Goal: Transaction & Acquisition: Purchase product/service

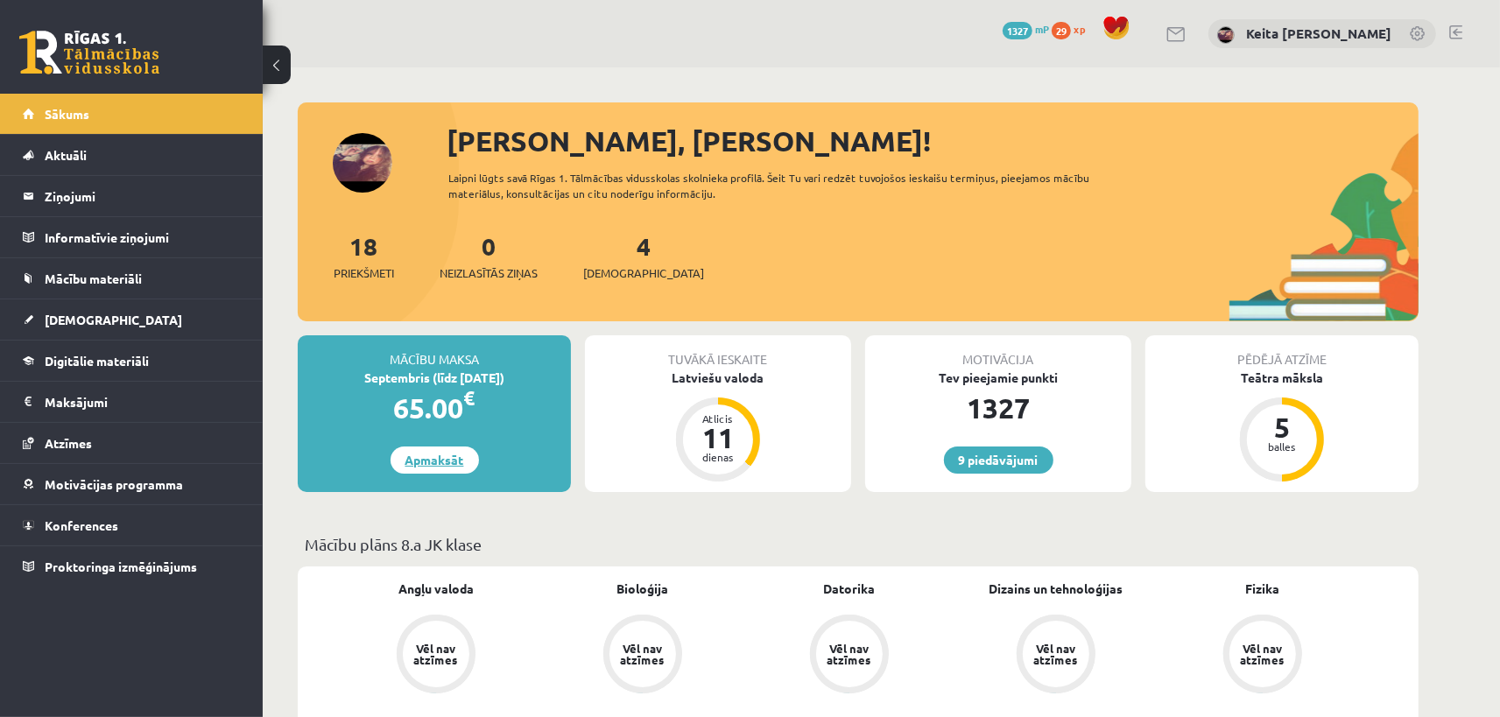
click at [456, 461] on link "Apmaksāt" at bounding box center [434, 459] width 88 height 27
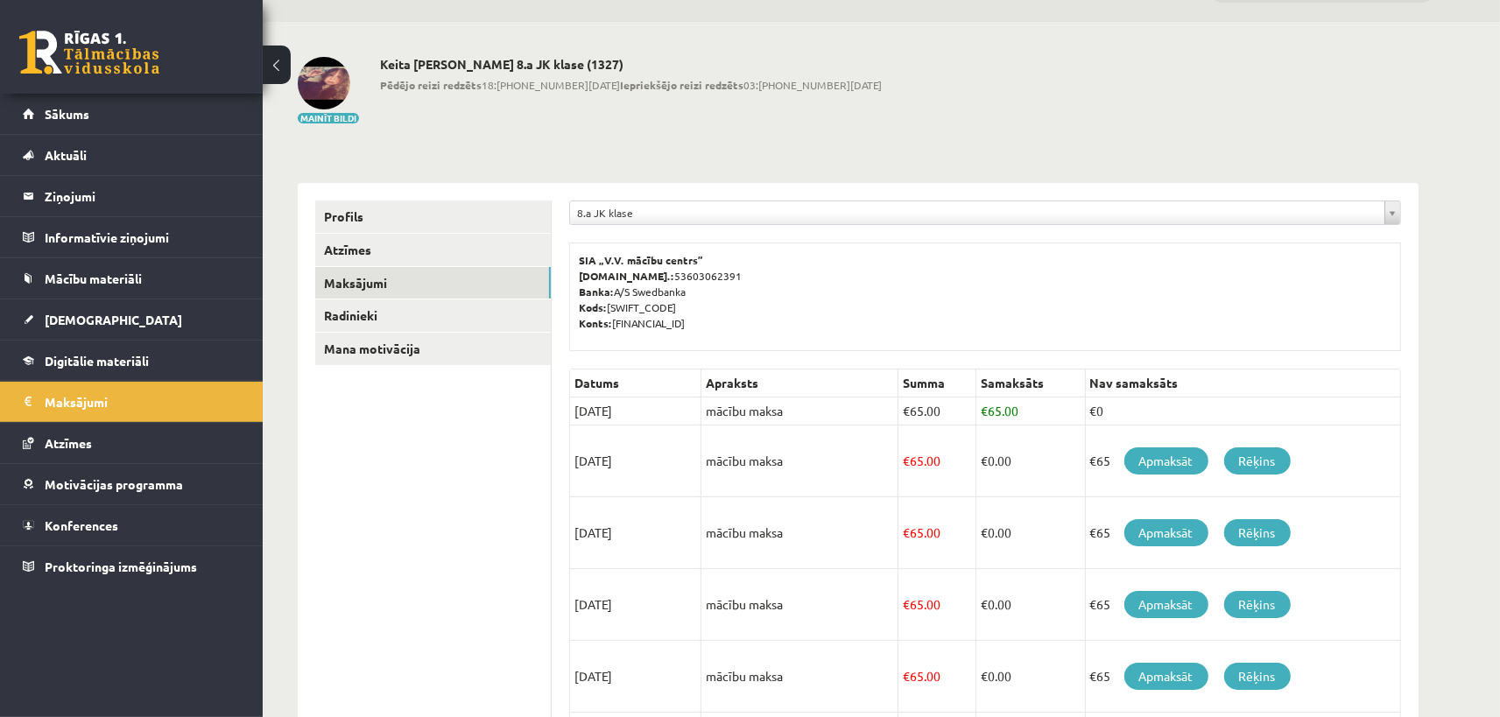
scroll to position [41, 0]
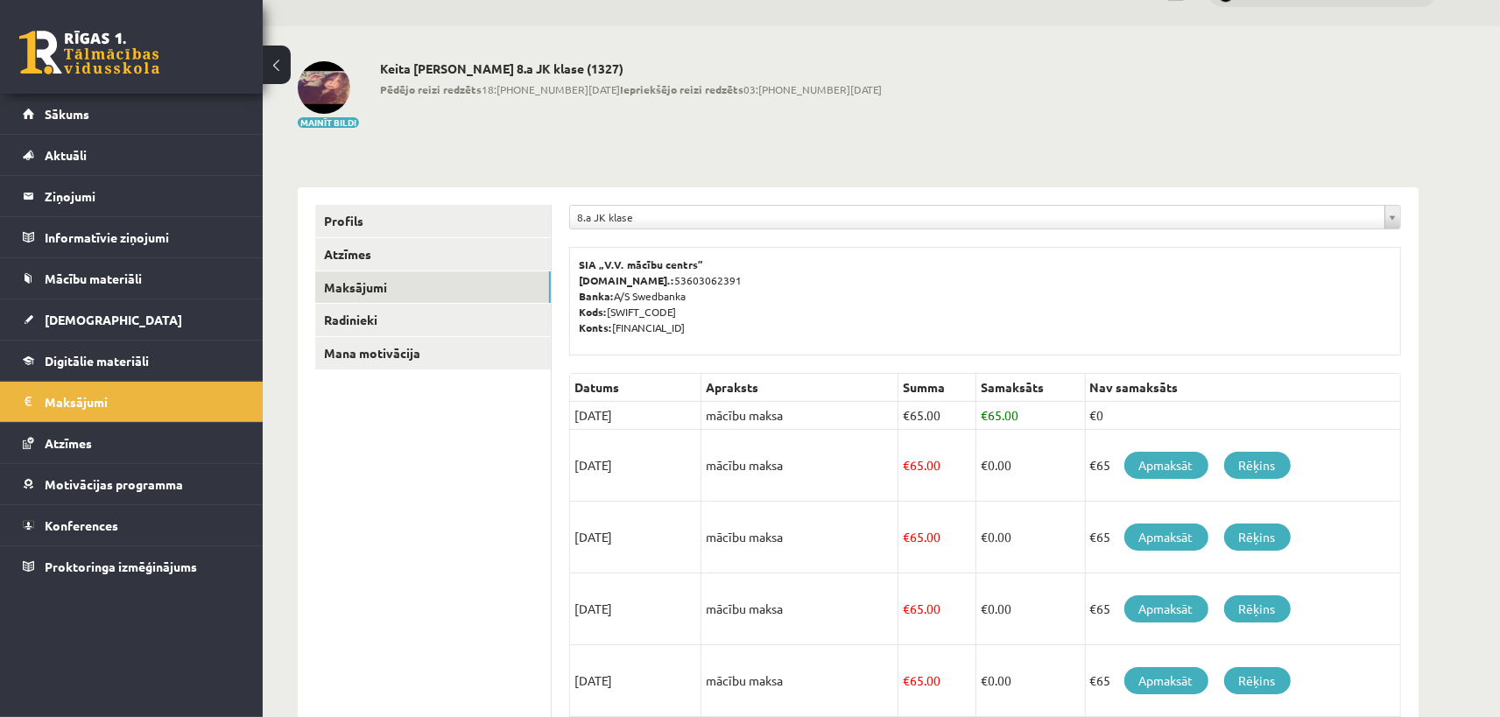
drag, startPoint x: 910, startPoint y: 467, endPoint x: 948, endPoint y: 468, distance: 38.5
click at [948, 468] on td "€ 65.00" at bounding box center [937, 466] width 78 height 72
click at [1448, 360] on div "**********" at bounding box center [858, 613] width 1191 height 1174
click at [367, 212] on link "Profils" at bounding box center [432, 221] width 235 height 32
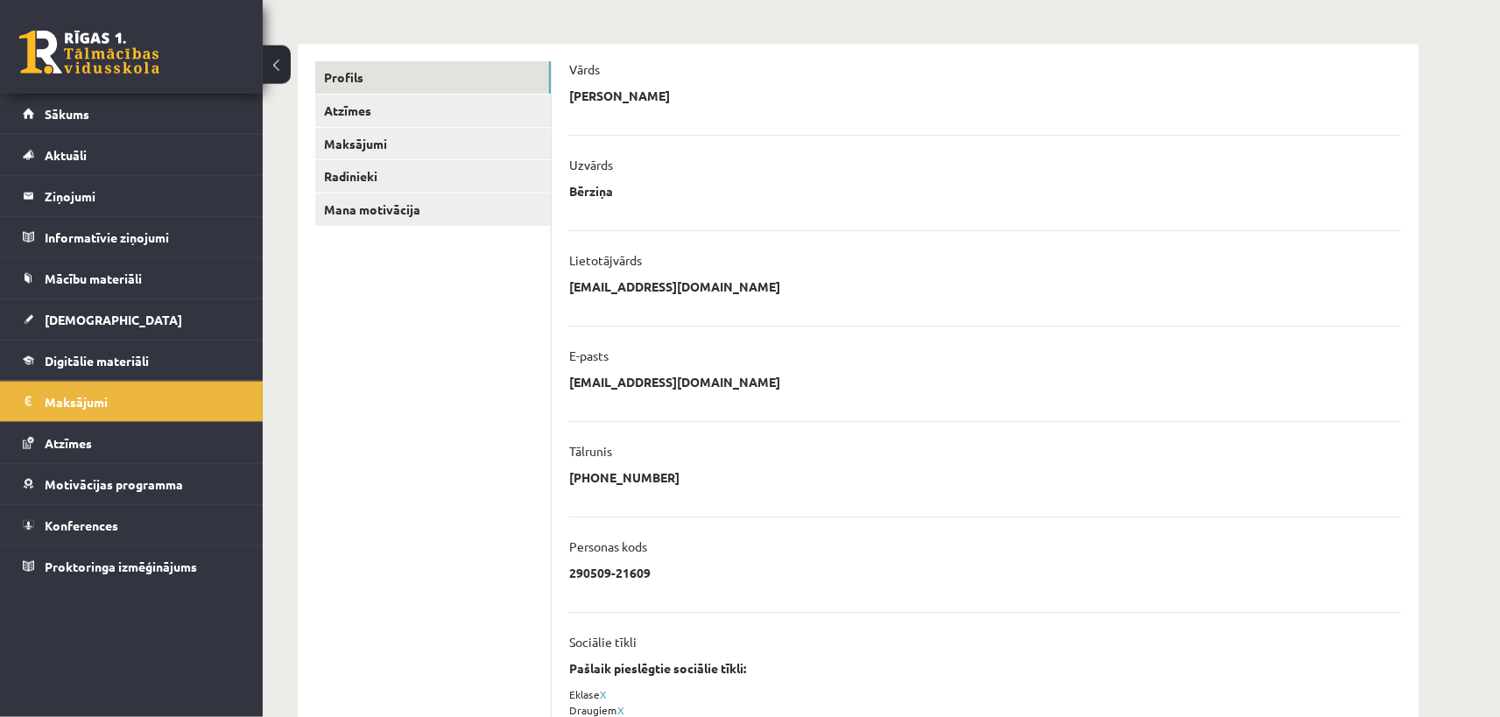
scroll to position [53, 0]
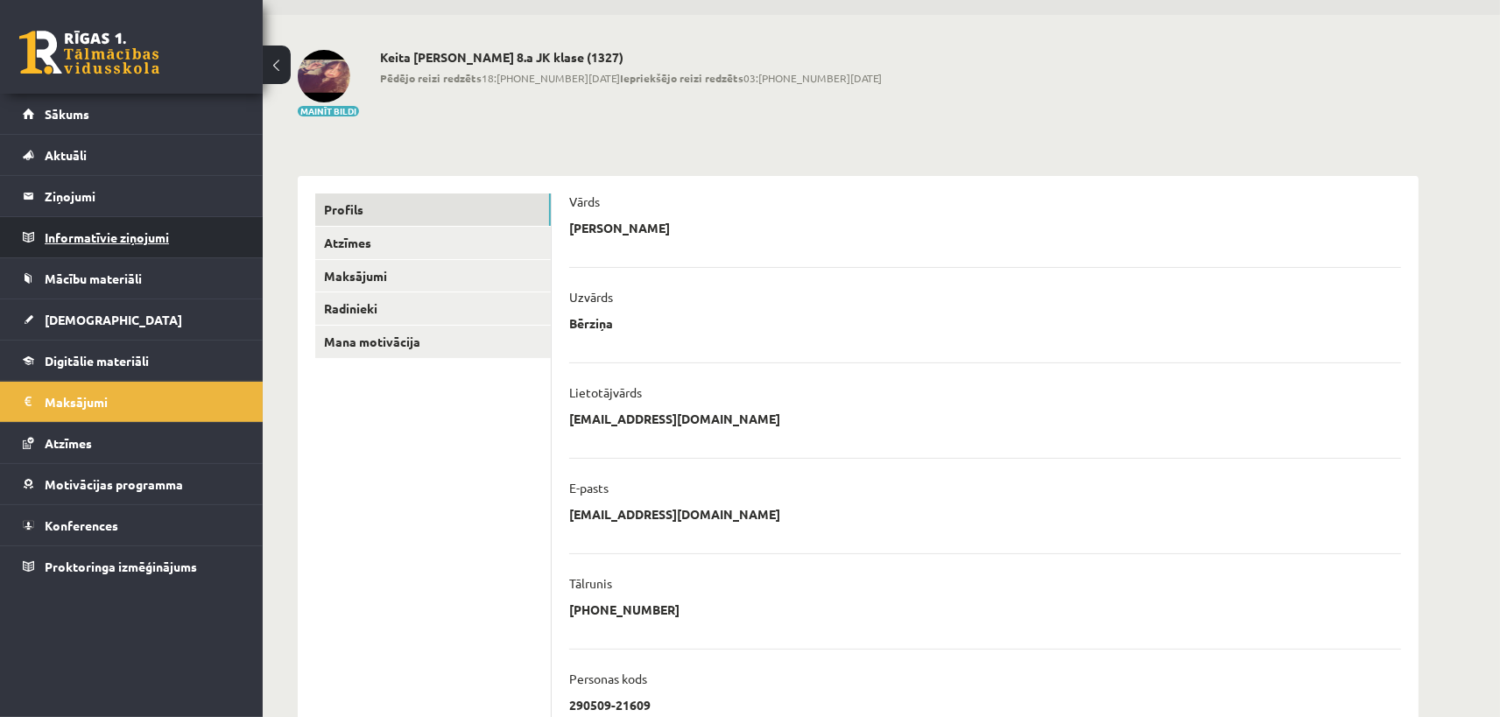
click at [81, 233] on legend "Informatīvie ziņojumi 0" at bounding box center [143, 237] width 196 height 40
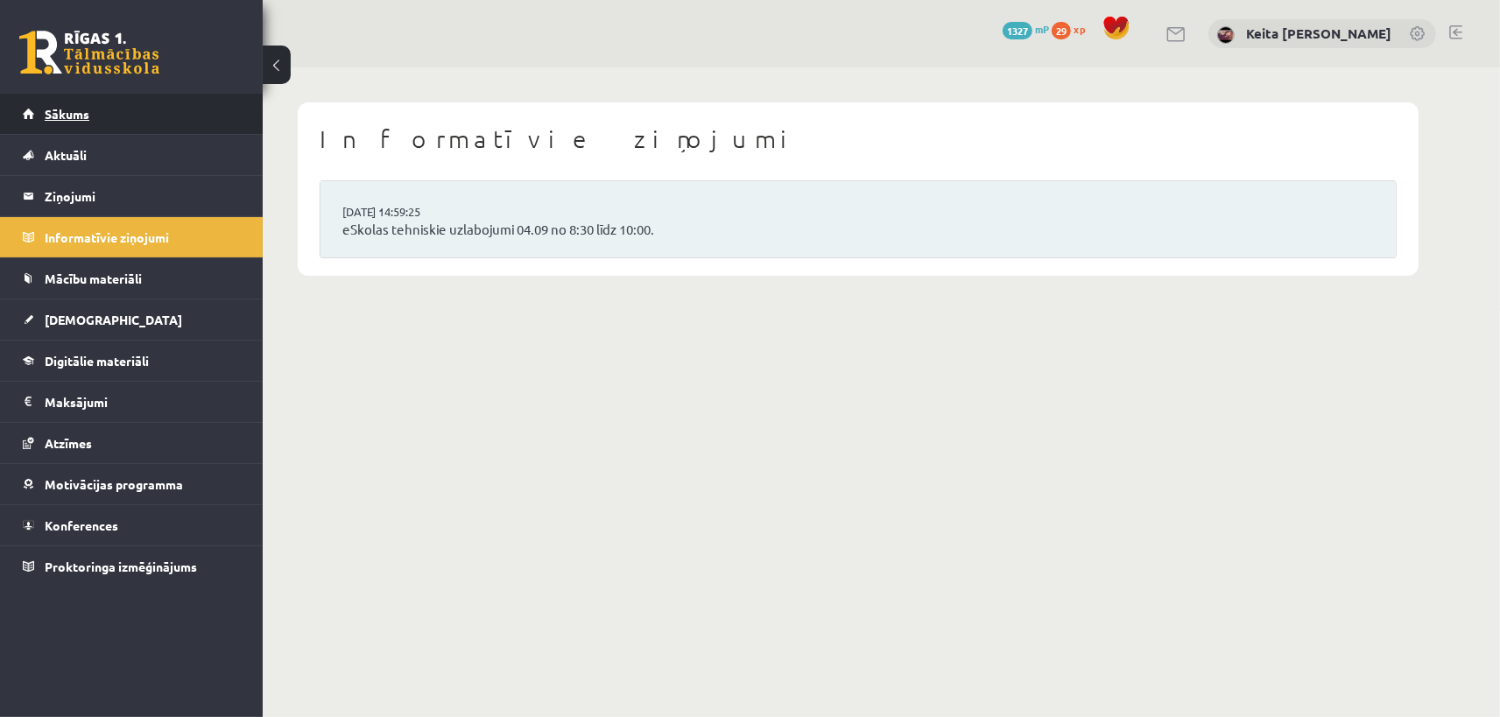
click at [72, 115] on span "Sākums" at bounding box center [67, 114] width 45 height 16
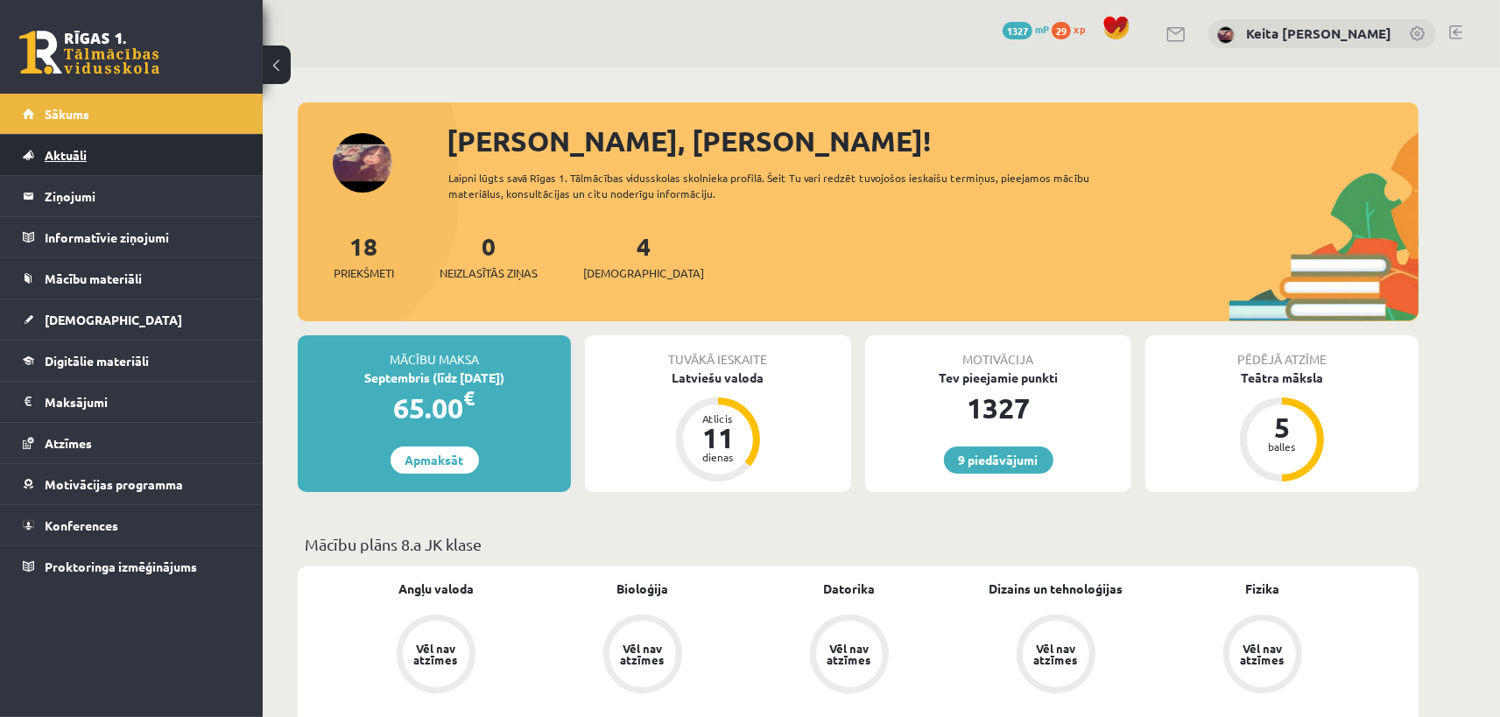
click at [94, 151] on link "Aktuāli" at bounding box center [132, 155] width 218 height 40
